Goal: Task Accomplishment & Management: Use online tool/utility

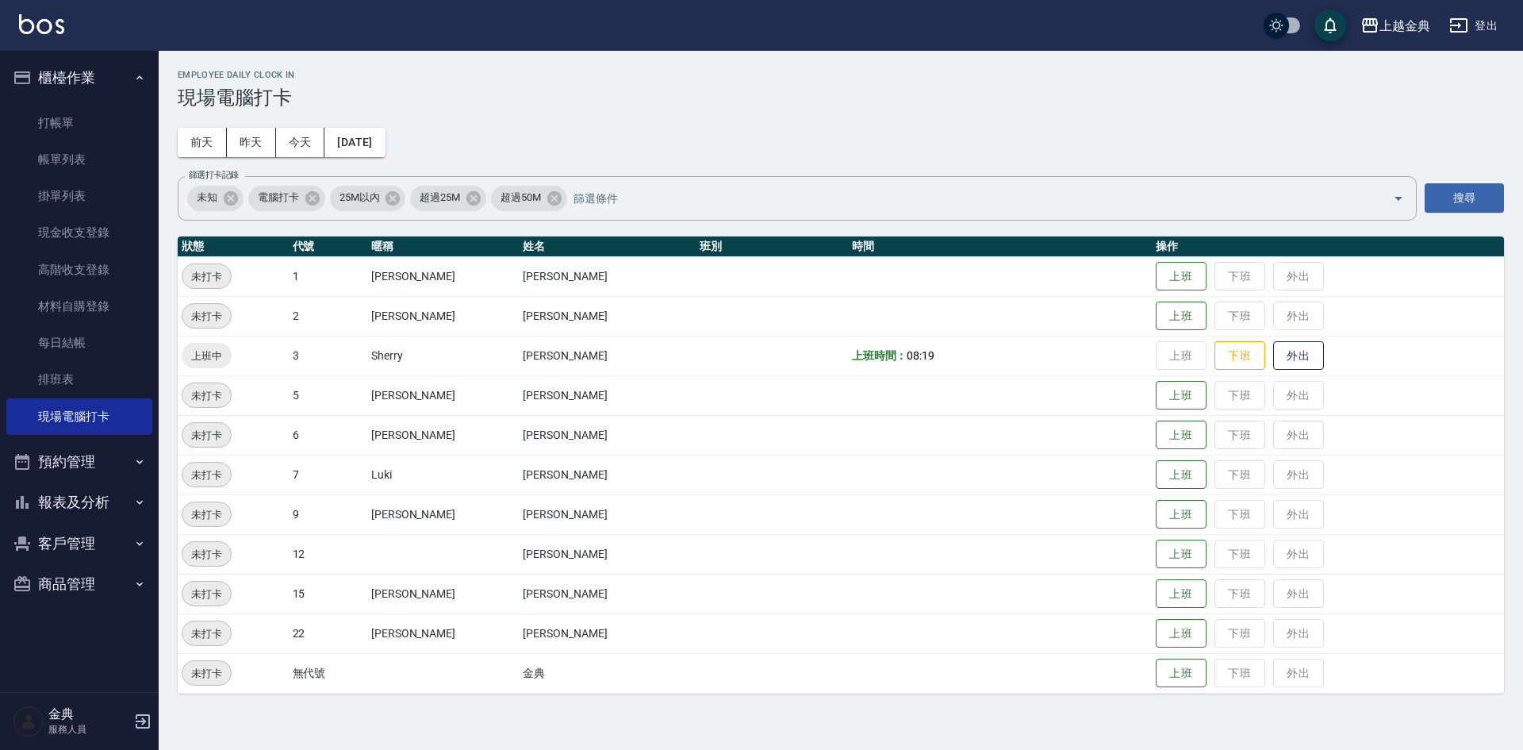
drag, startPoint x: 578, startPoint y: 121, endPoint x: 421, endPoint y: 122, distance: 157.1
click at [529, 122] on div "Employee Daily Clock In 現場電腦打卡 [DATE] [DATE] [DATE] [DATE] 篩選打卡記錄 未知 電腦打卡 25M以內…" at bounding box center [841, 382] width 1365 height 662
click at [302, 150] on button "今天" at bounding box center [300, 142] width 49 height 29
click at [1156, 512] on button "上班" at bounding box center [1181, 515] width 51 height 28
click at [1165, 323] on button "上班" at bounding box center [1181, 316] width 51 height 28
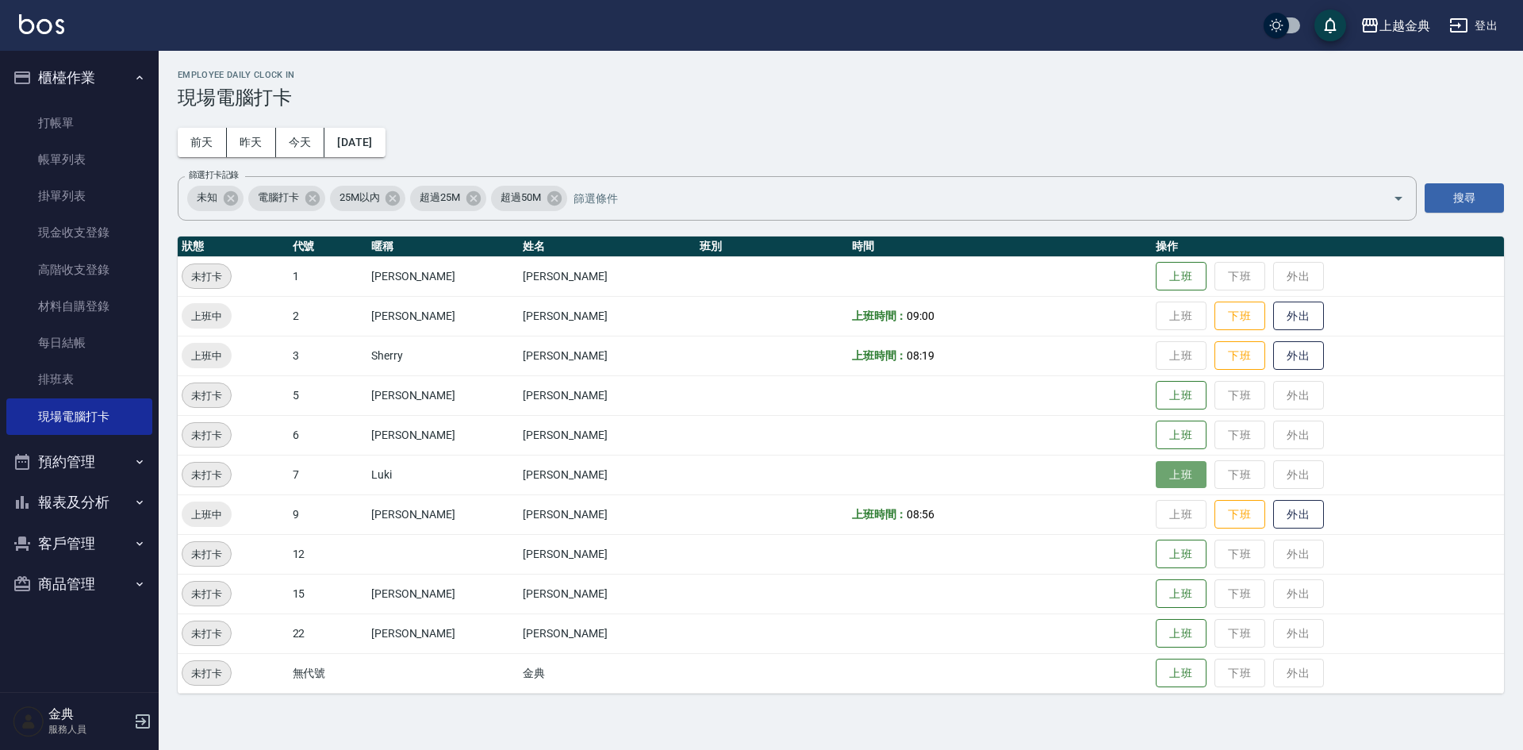
click at [1168, 470] on button "上班" at bounding box center [1181, 475] width 51 height 28
click at [1157, 563] on button "上班" at bounding box center [1181, 554] width 51 height 28
click at [1157, 436] on button "上班" at bounding box center [1181, 435] width 51 height 28
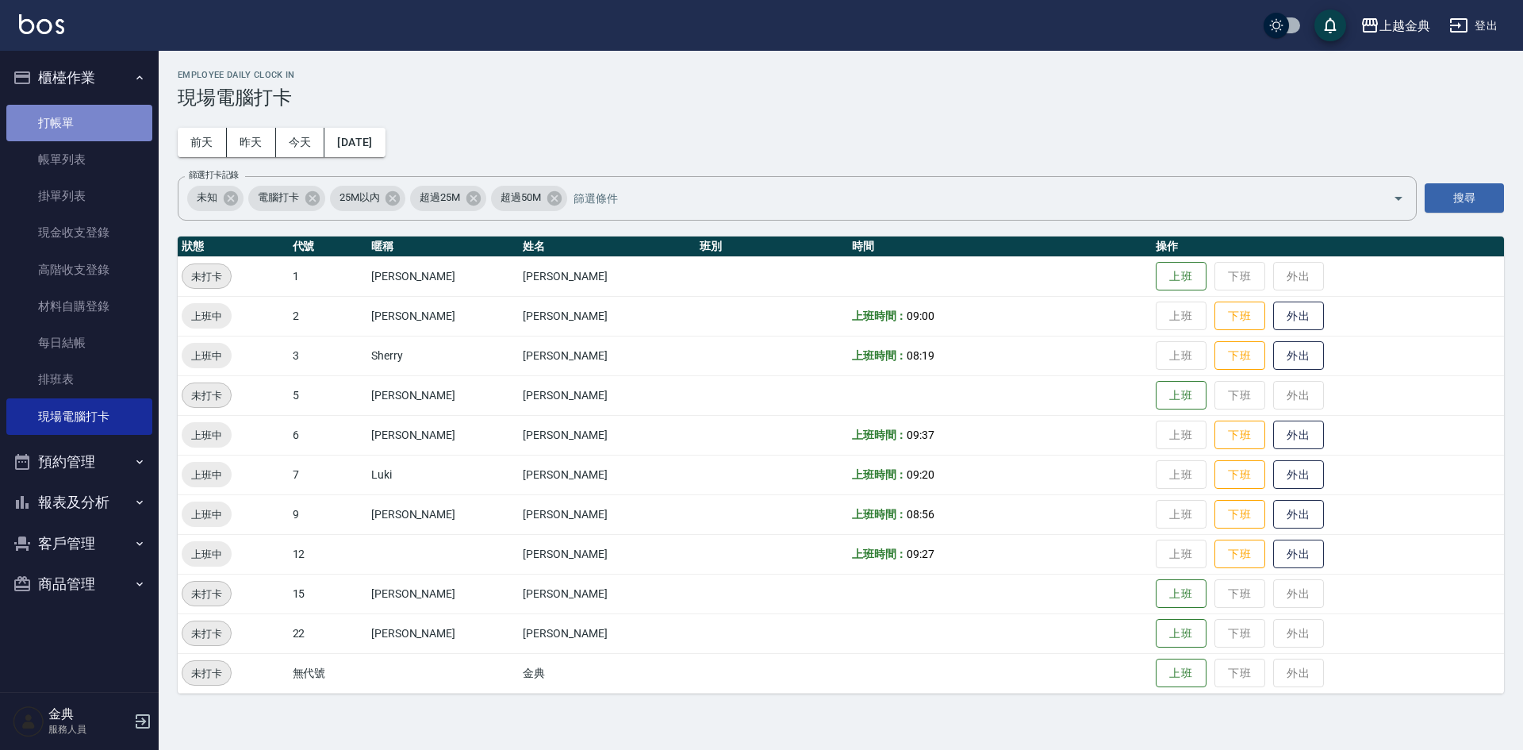
click at [60, 125] on link "打帳單" at bounding box center [79, 123] width 146 height 36
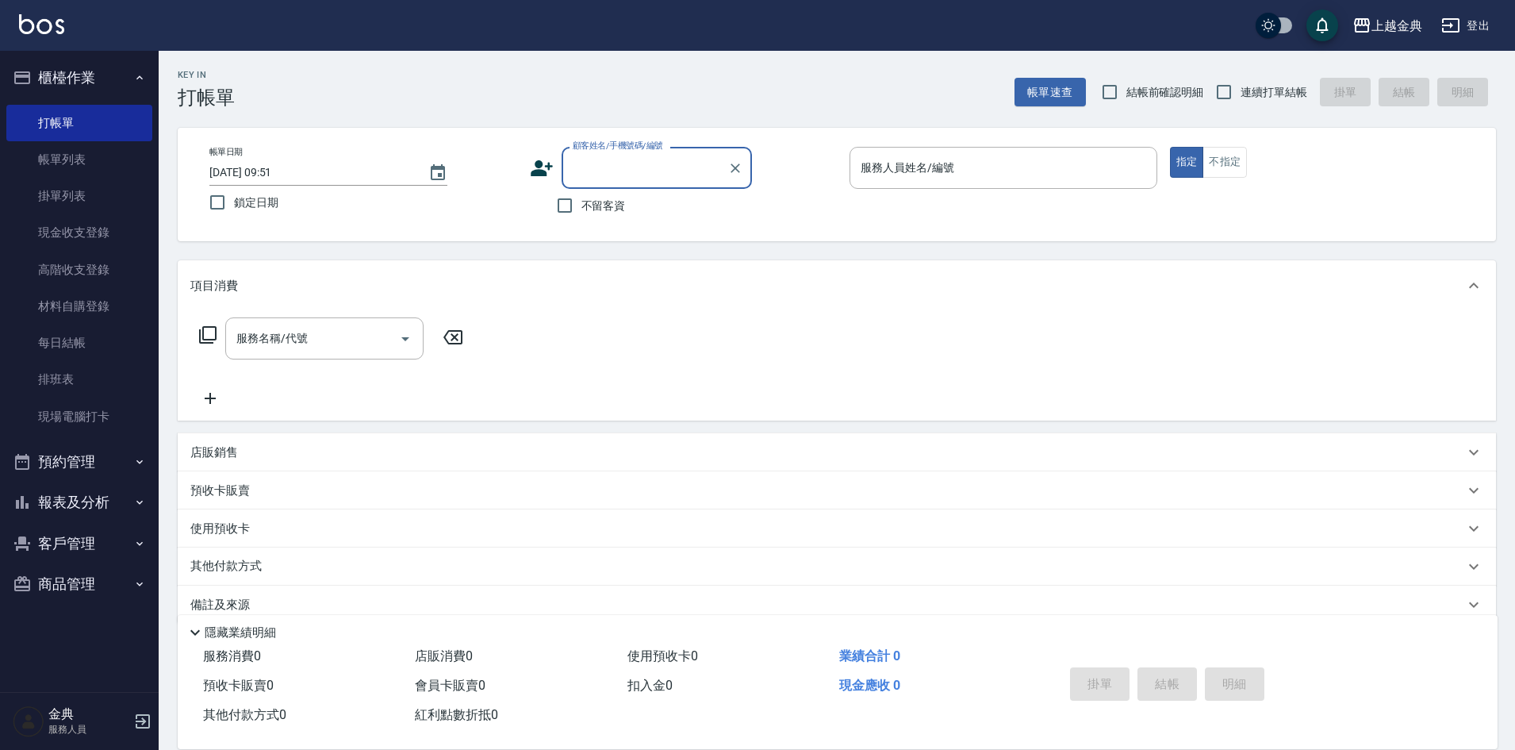
click at [56, 749] on html "上越金典 登出 櫃檯作業 打帳單 帳單列表 掛單列表 現金收支登錄 高階收支登錄 材料自購登錄 每日結帳 排班表 現場電腦打卡 預約管理 預約管理 單日預約紀…" at bounding box center [757, 388] width 1515 height 776
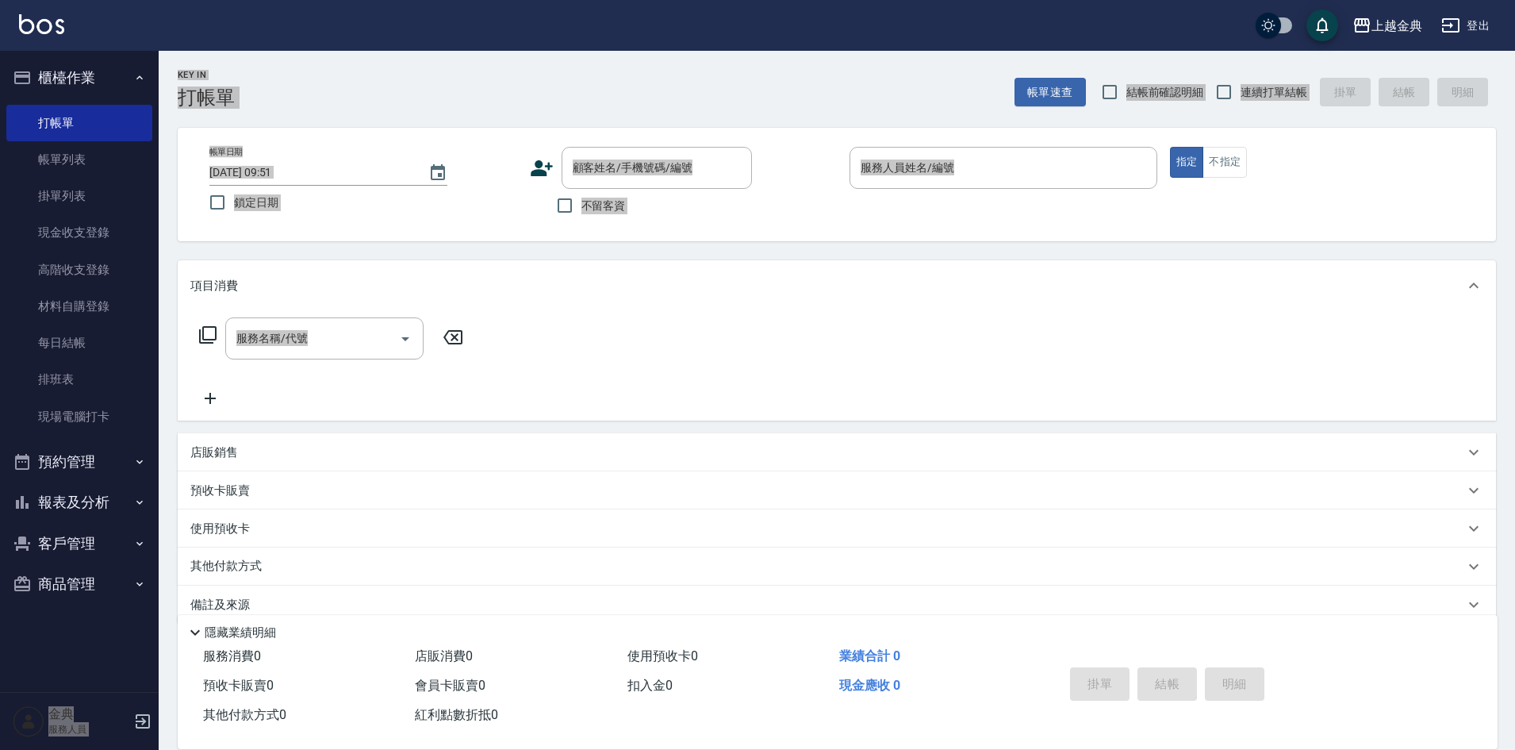
scroll to position [26, 0]
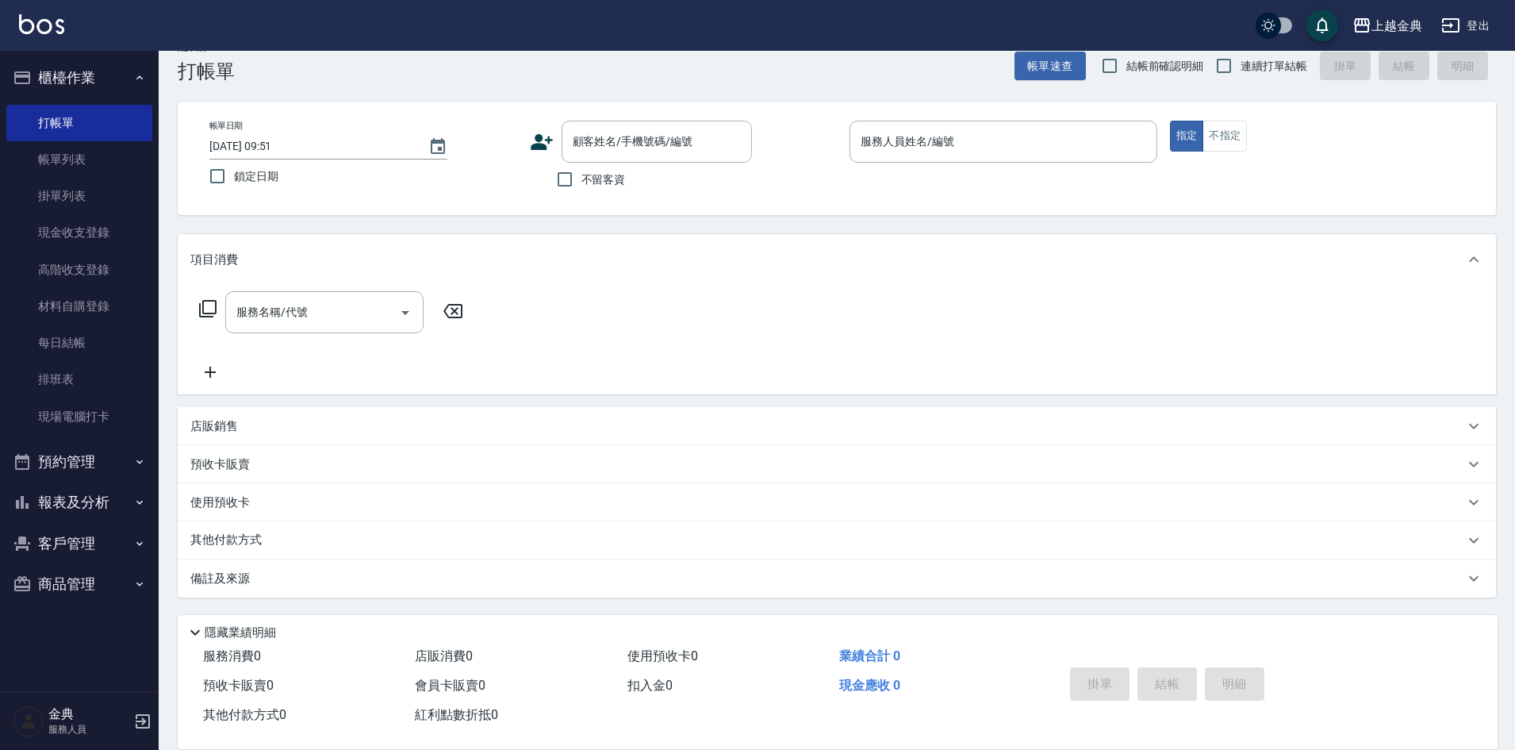
click at [1215, 732] on div "服務消費 0 店販消費 0 使用預收卡 0 業績合計 0 預收卡販賣 0 會員卡販賣 0 扣入金 0 現金應收 0 其他付款方式 0 紅利點數折抵 0 掛單 …" at bounding box center [838, 695] width 1320 height 107
